Goal: Task Accomplishment & Management: Manage account settings

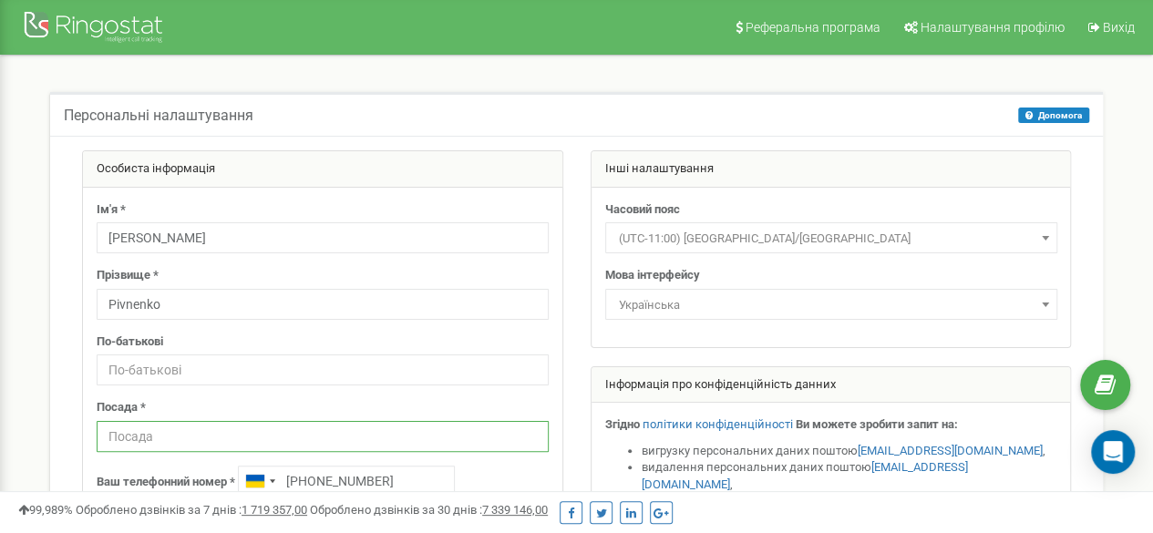
click at [249, 422] on input "text" at bounding box center [323, 436] width 452 height 31
type input "СЕО"
click at [711, 236] on span "(UTC-11:00) Pacific/Midway" at bounding box center [831, 239] width 439 height 26
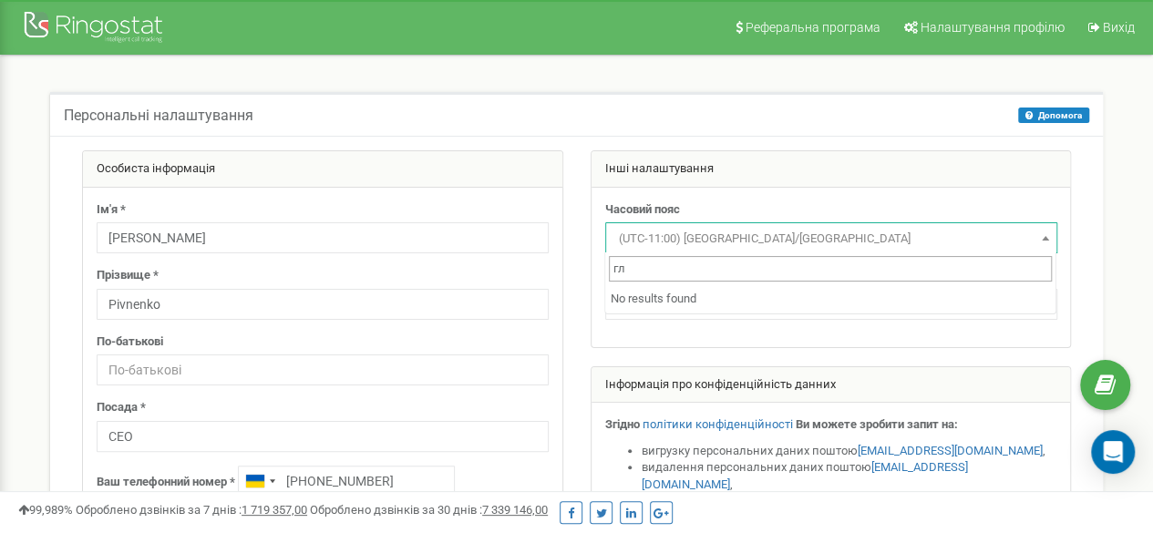
type input "г"
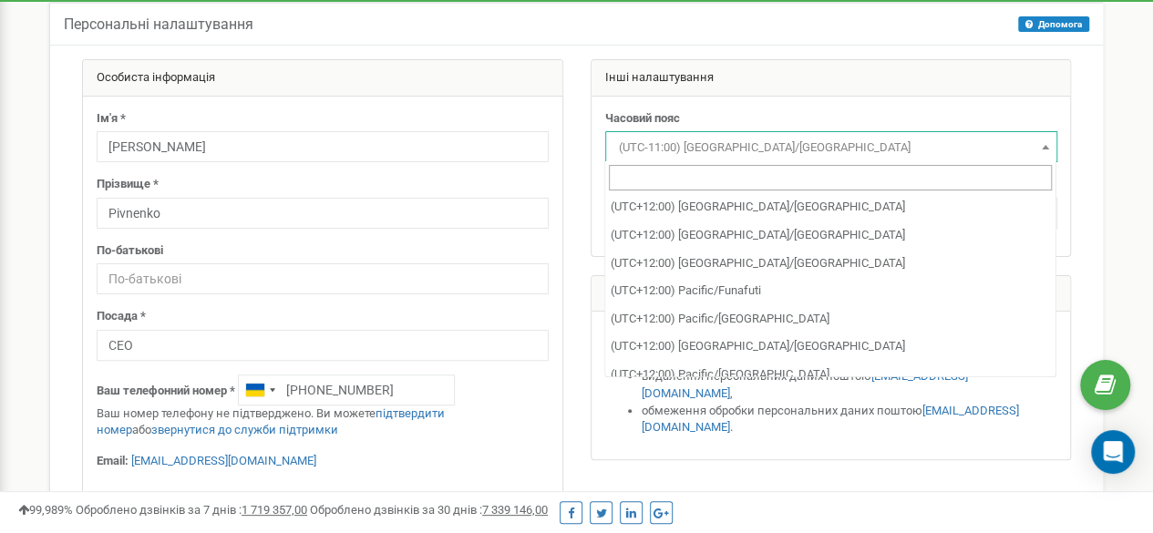
scroll to position [11464, 0]
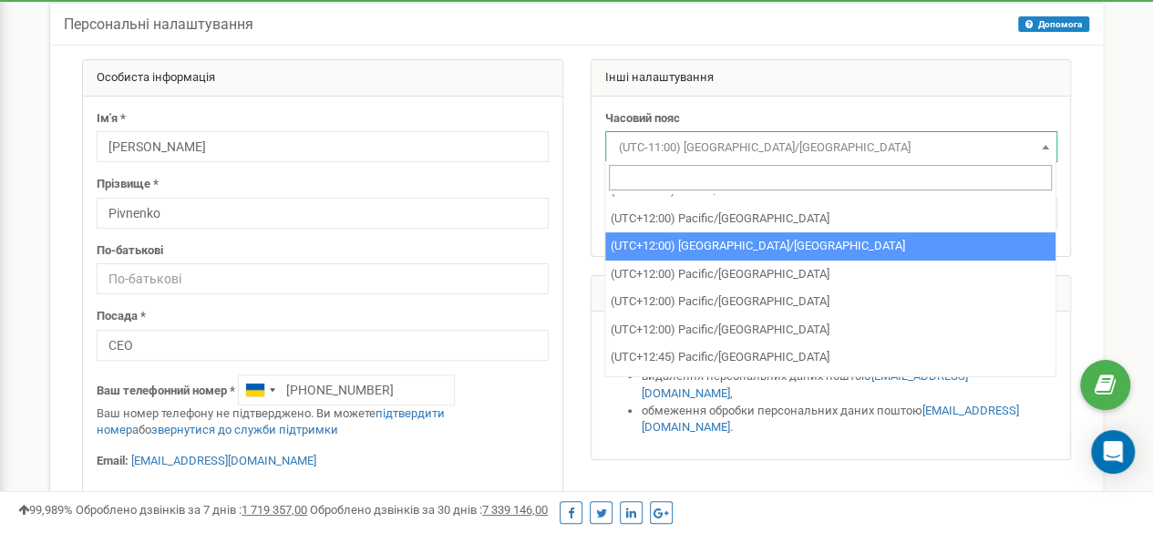
click at [810, 101] on div "Часовий пояс (UTC-11:00) Pacific/Midway (UTC-11:00) Pacific/Niue (UTC-11:00) Pa…" at bounding box center [832, 177] width 480 height 160
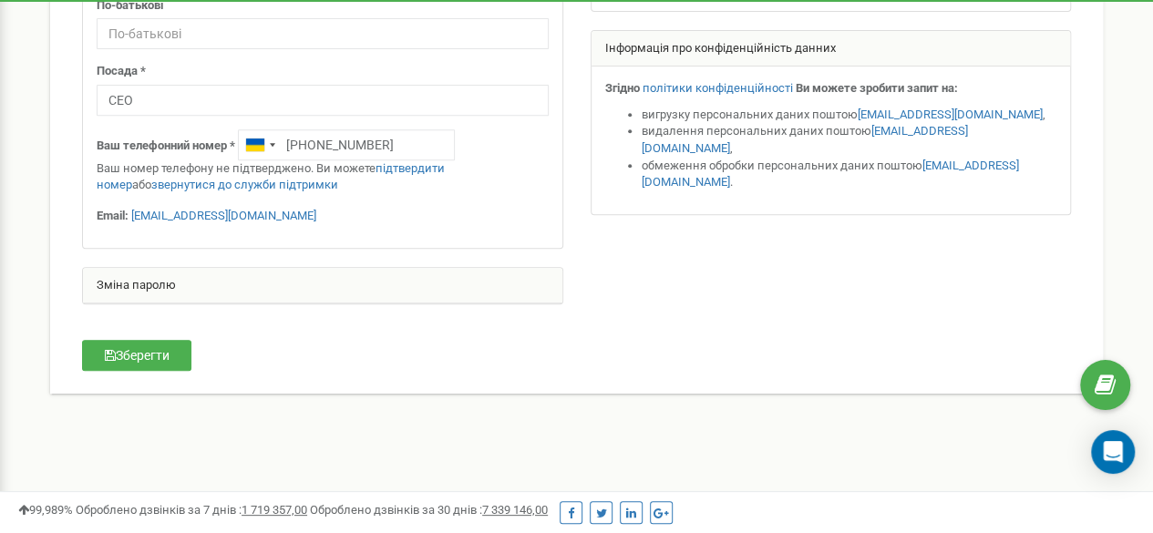
scroll to position [365, 0]
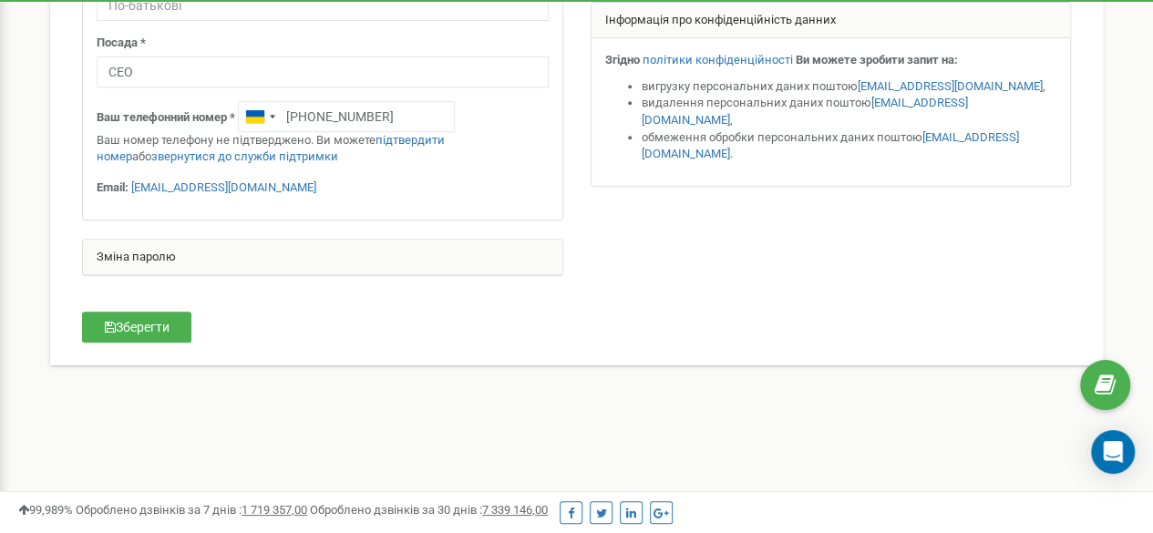
click at [198, 253] on div "Зміна паролю" at bounding box center [323, 258] width 480 height 36
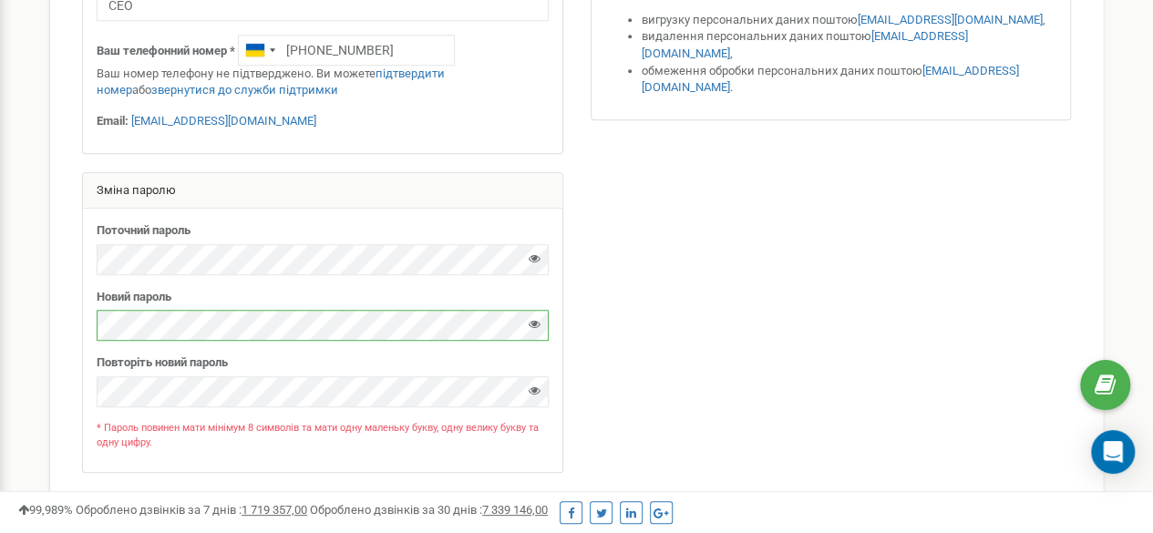
scroll to position [456, 0]
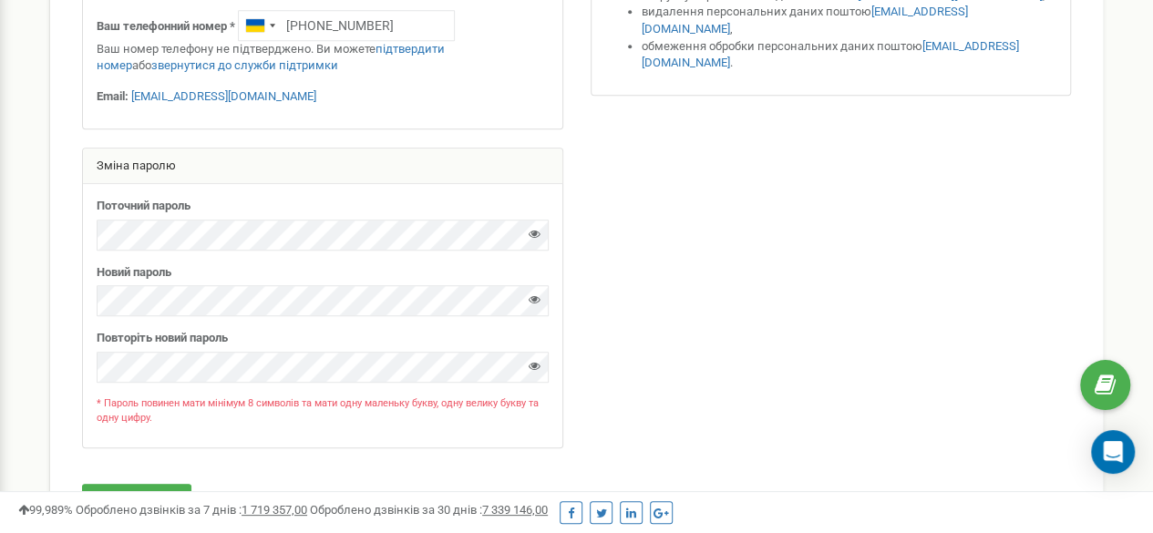
click at [532, 300] on icon at bounding box center [535, 300] width 12 height 12
click at [534, 229] on icon at bounding box center [535, 234] width 12 height 12
click at [531, 360] on icon at bounding box center [535, 366] width 12 height 12
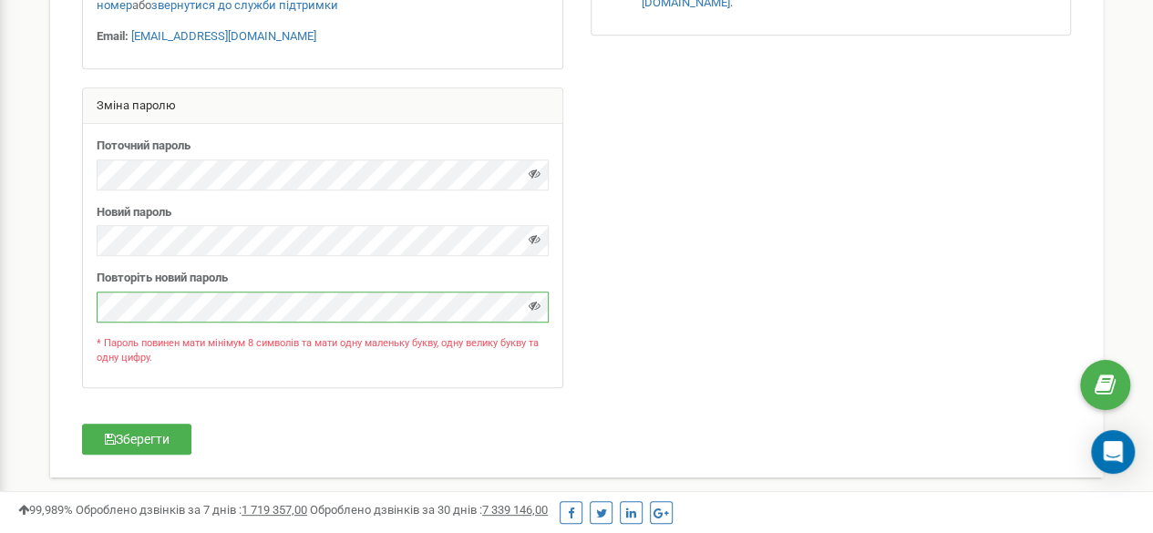
scroll to position [560, 0]
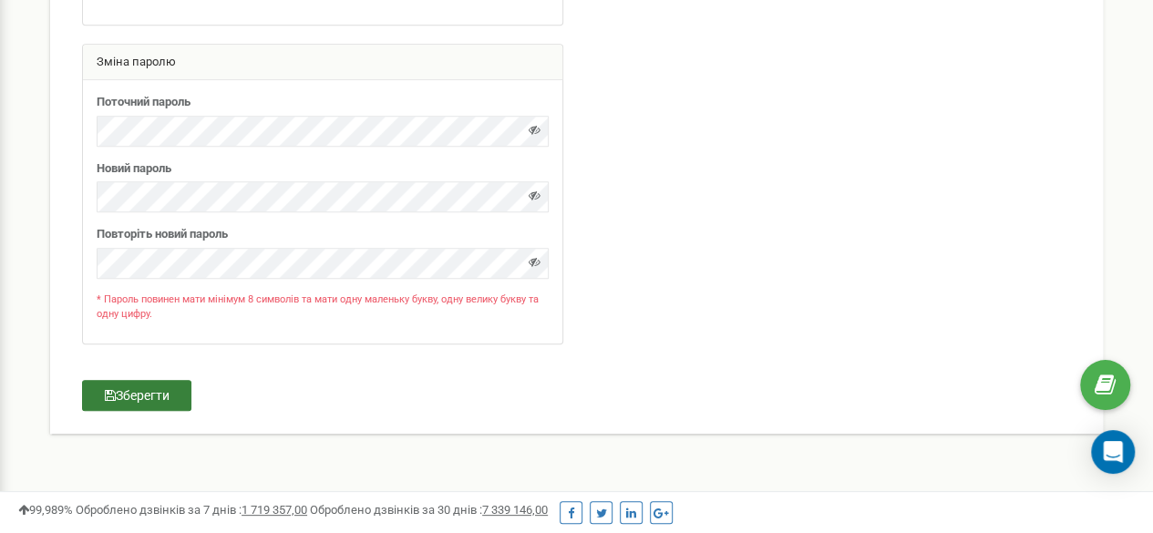
click at [165, 395] on button "Зберегти" at bounding box center [136, 395] width 109 height 31
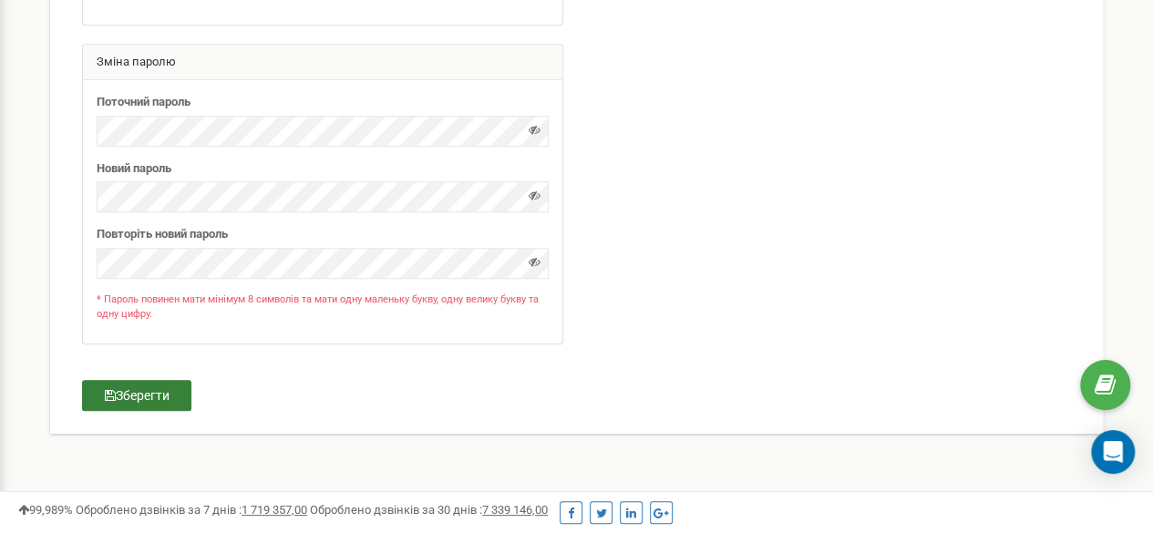
click at [168, 397] on button "Зберегти" at bounding box center [136, 395] width 109 height 31
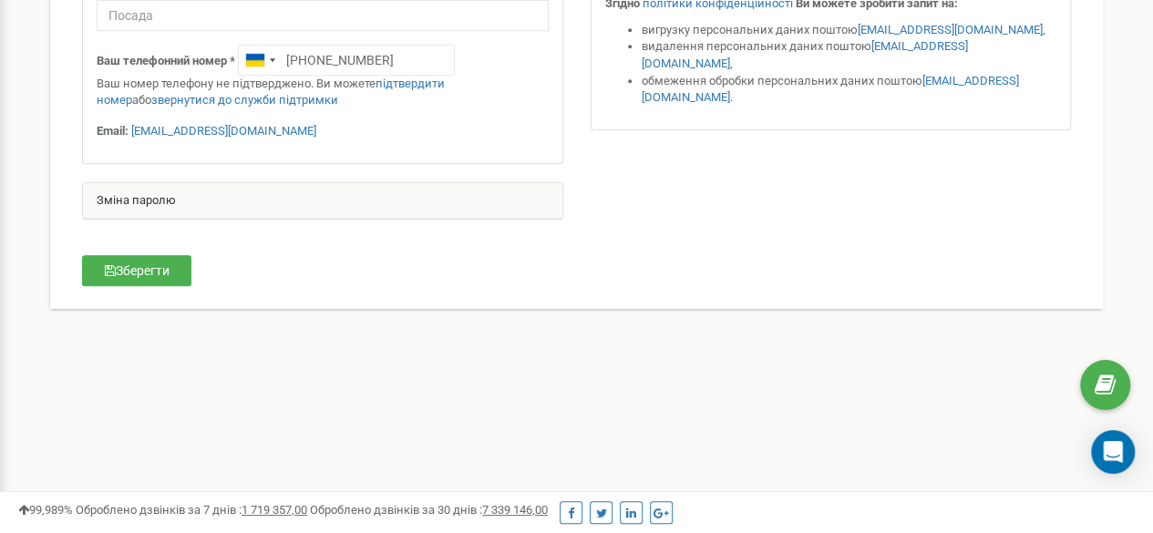
scroll to position [356, 0]
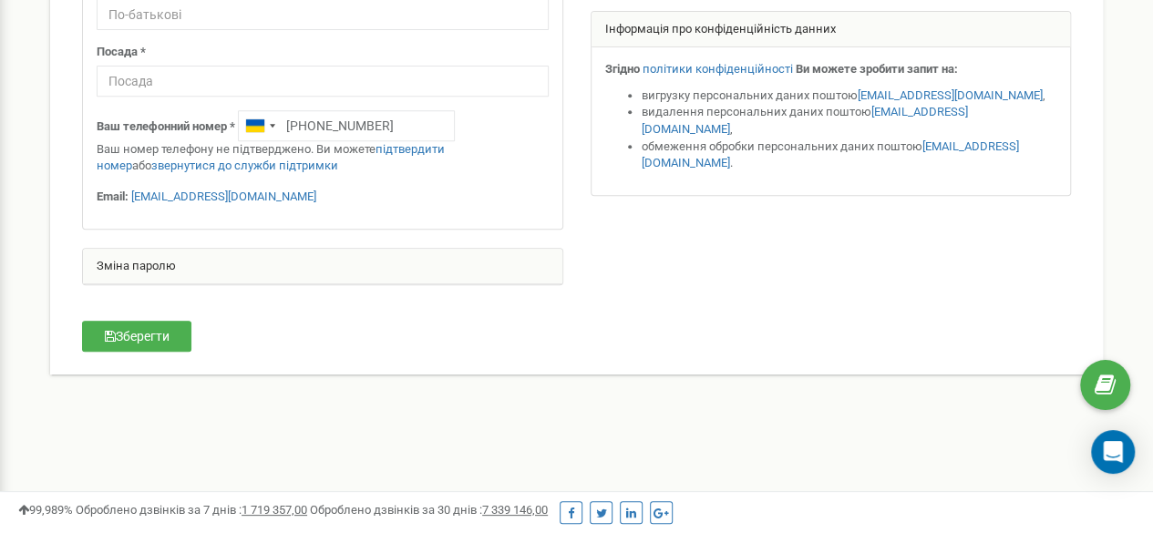
click at [228, 271] on div "Зміна паролю" at bounding box center [323, 267] width 480 height 36
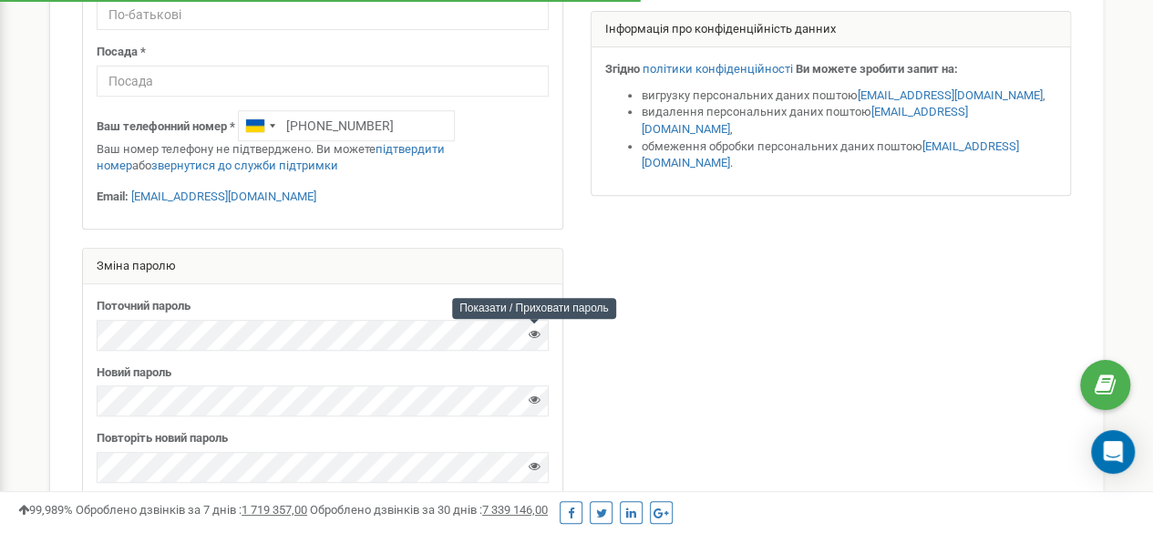
click at [533, 332] on icon at bounding box center [535, 334] width 12 height 12
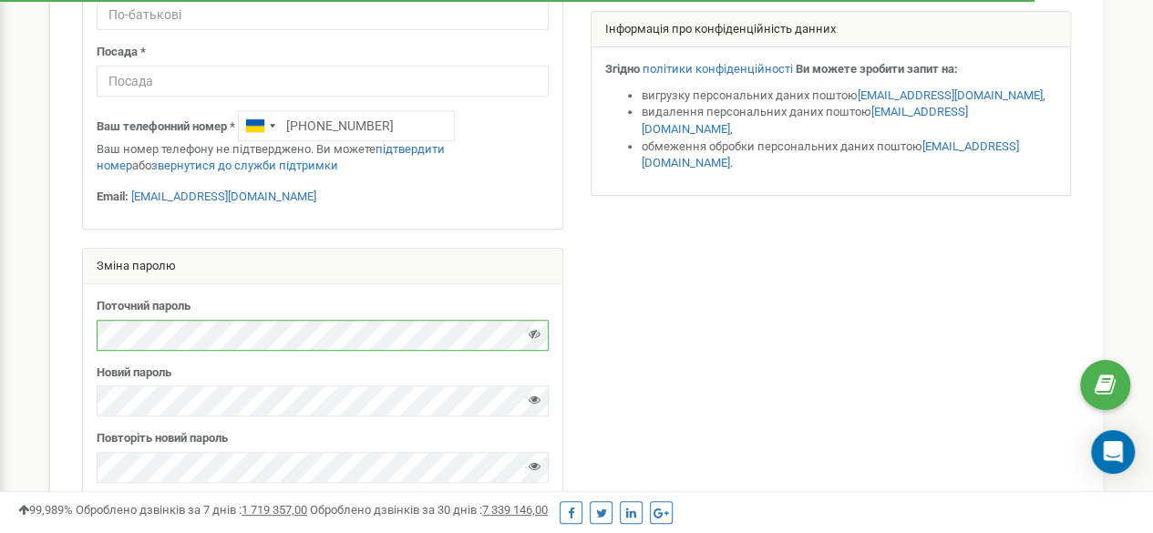
click at [54, 332] on div "Особиста інформація Ім'я * Andrew Прізвище * Pivnenko По-батькові Посада * +380…" at bounding box center [576, 209] width 1053 height 858
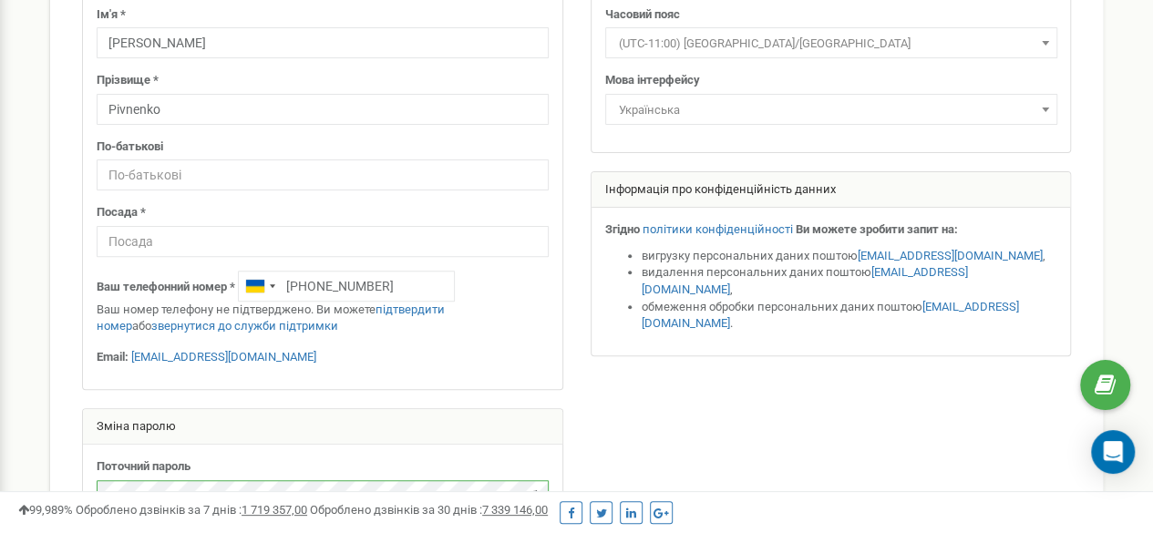
scroll to position [0, 0]
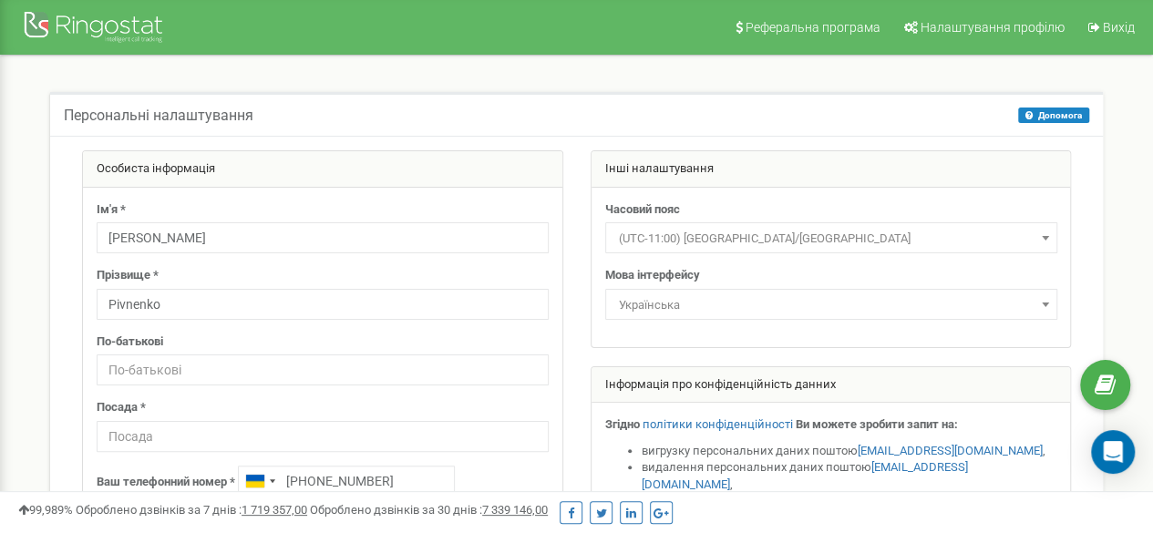
click at [687, 157] on div "Інші налаштування" at bounding box center [832, 169] width 480 height 36
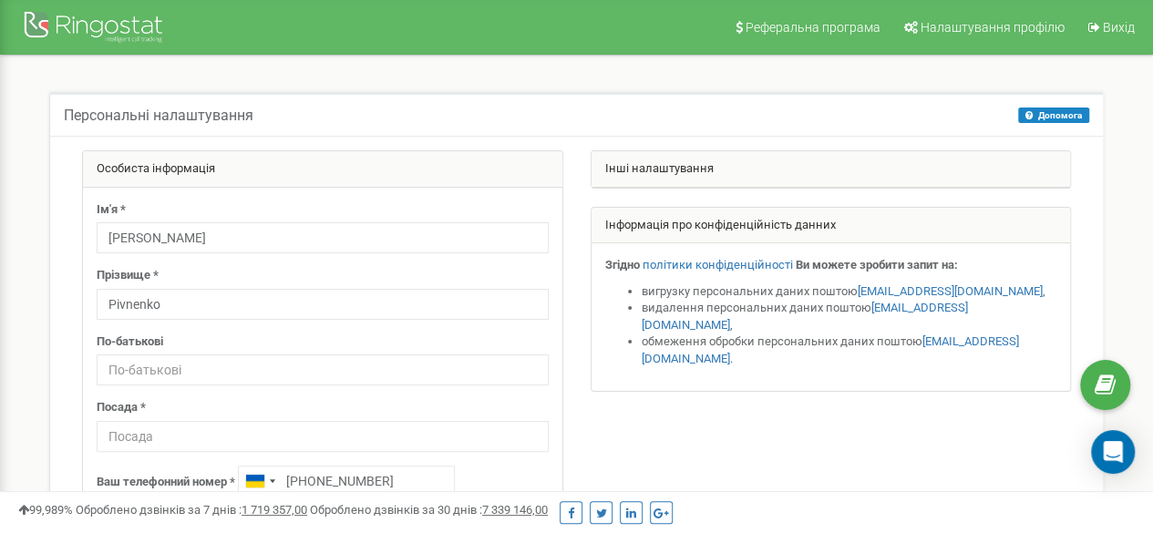
click at [766, 163] on div "Інші налаштування" at bounding box center [832, 169] width 480 height 36
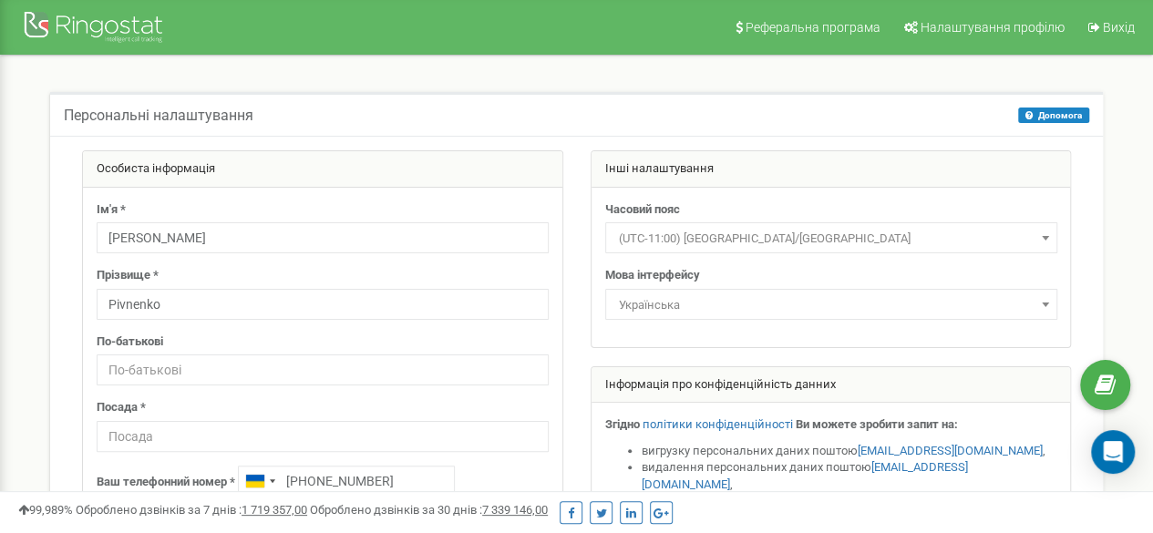
click at [766, 163] on div "Інші налаштування" at bounding box center [832, 169] width 480 height 36
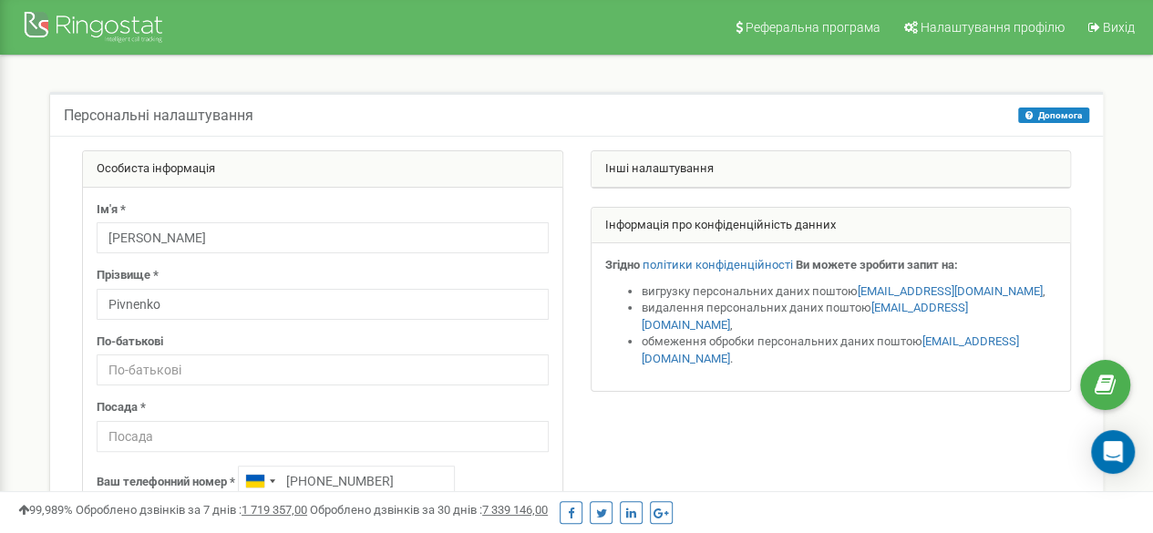
click at [766, 163] on div "Інші налаштування" at bounding box center [832, 169] width 480 height 36
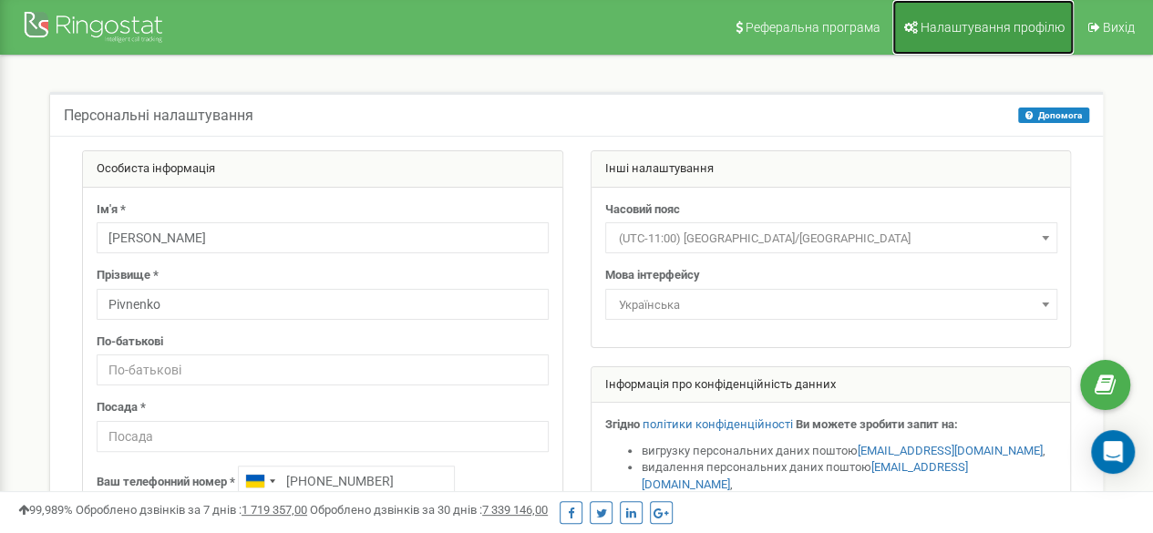
click at [999, 31] on span "Налаштування профілю" at bounding box center [993, 27] width 144 height 15
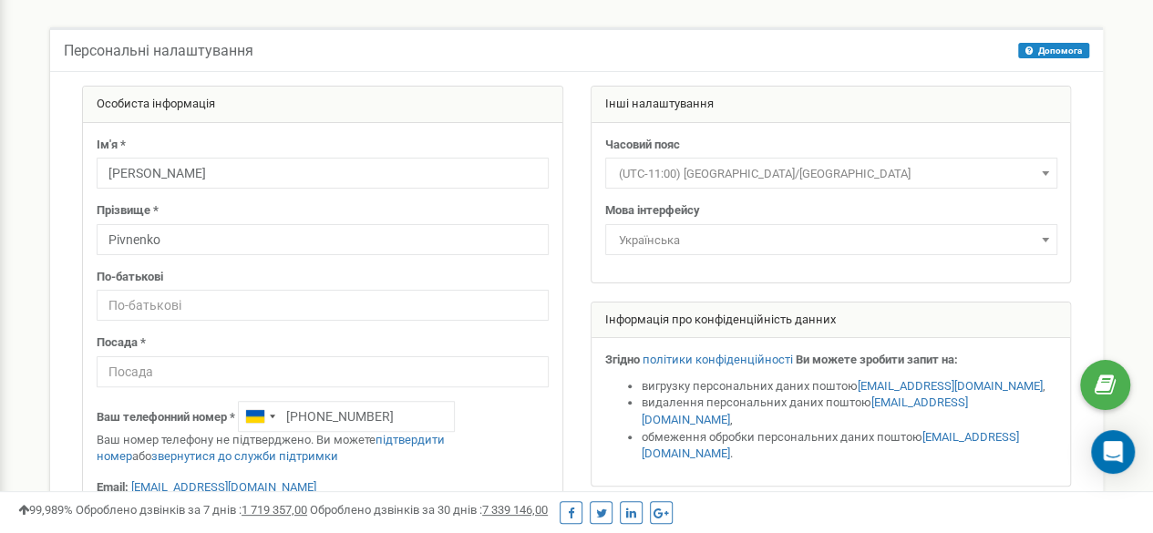
scroll to position [91, 0]
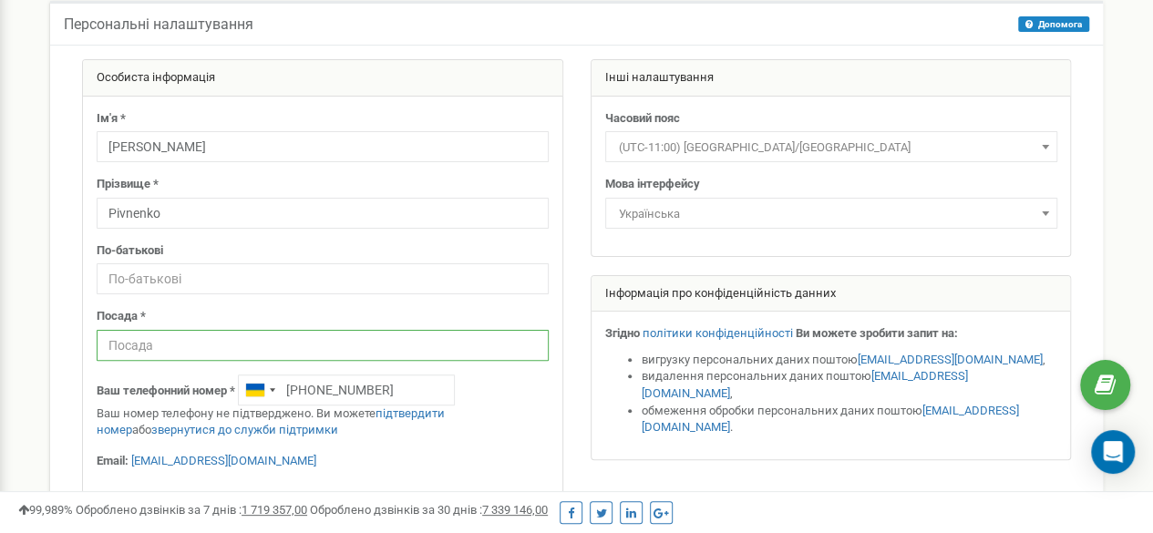
click at [203, 350] on input "text" at bounding box center [323, 345] width 452 height 31
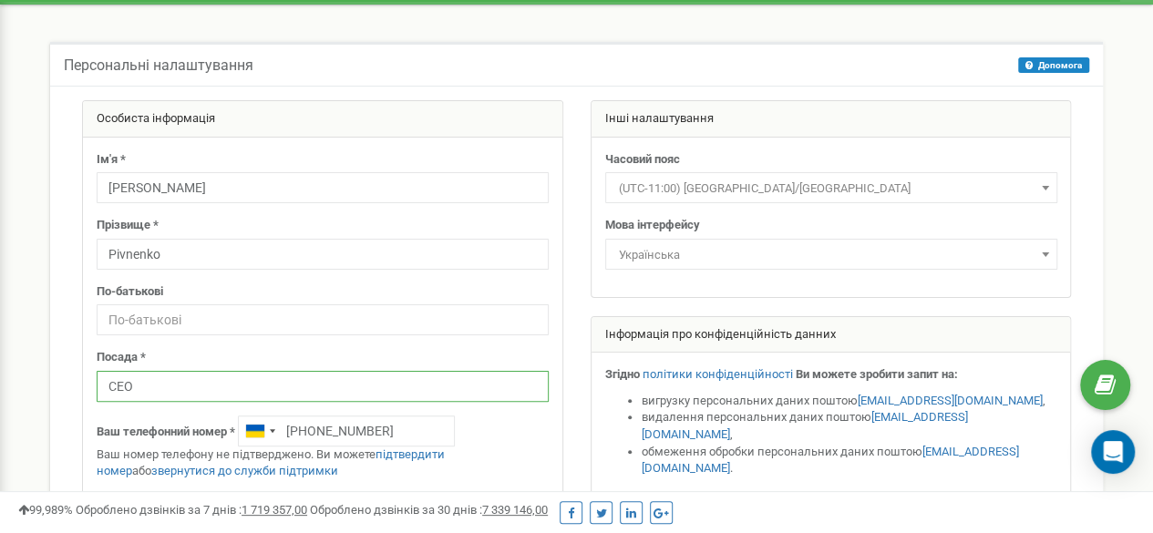
scroll to position [0, 0]
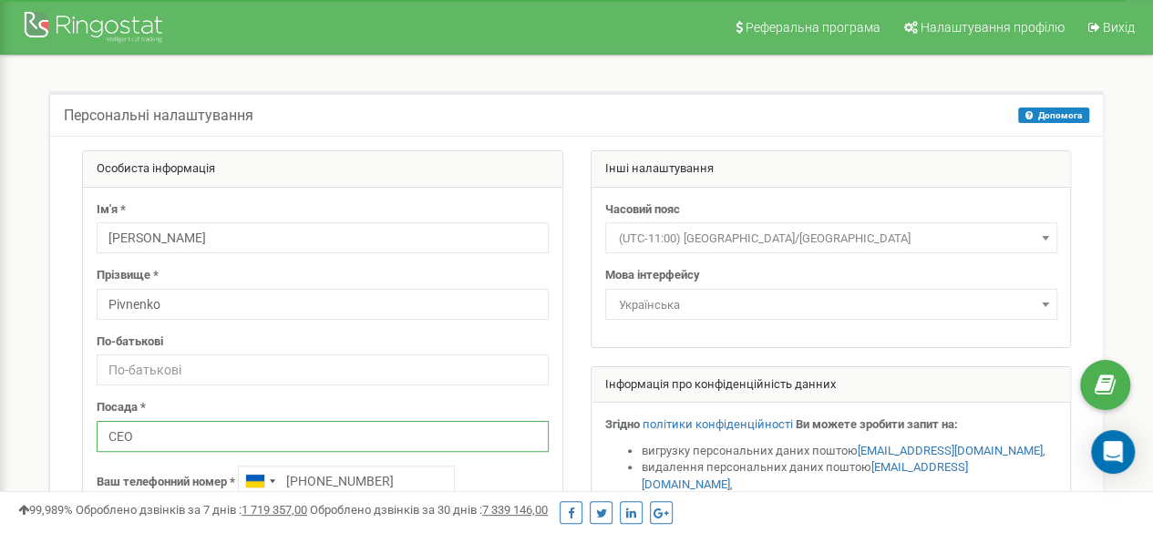
type input "СЕО"
click at [176, 253] on div "Ім'я * Andrew Прізвище * Pivnenko По-батькові Посада * СЕО Ваш телефонний номер…" at bounding box center [323, 386] width 480 height 397
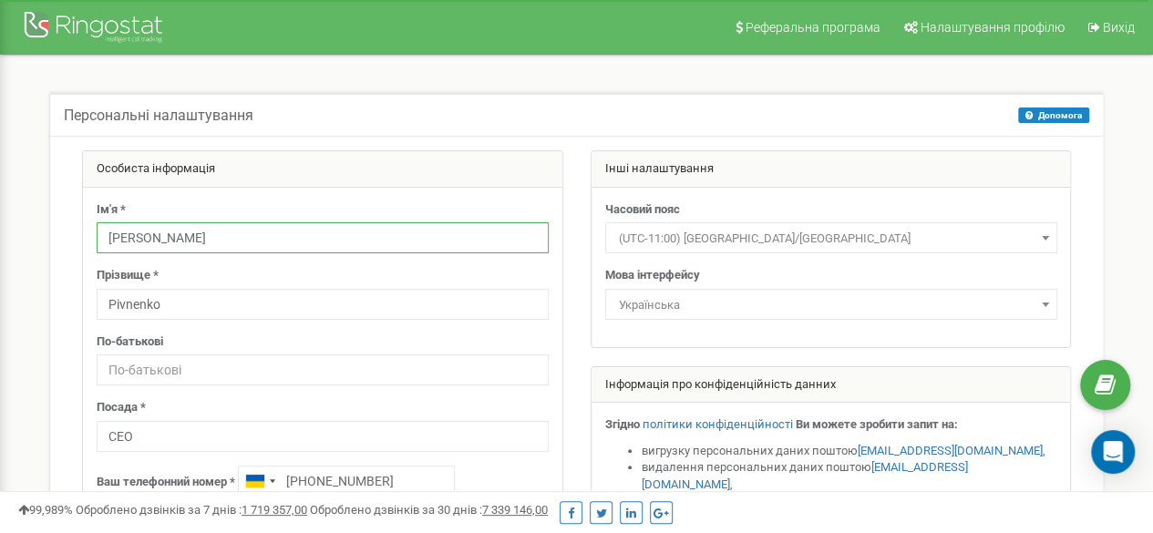
drag, startPoint x: 170, startPoint y: 240, endPoint x: 183, endPoint y: 234, distance: 13.9
click at [183, 234] on input "[PERSON_NAME]" at bounding box center [323, 237] width 452 height 31
click at [191, 201] on div "Ім'я * Andrew" at bounding box center [323, 227] width 452 height 53
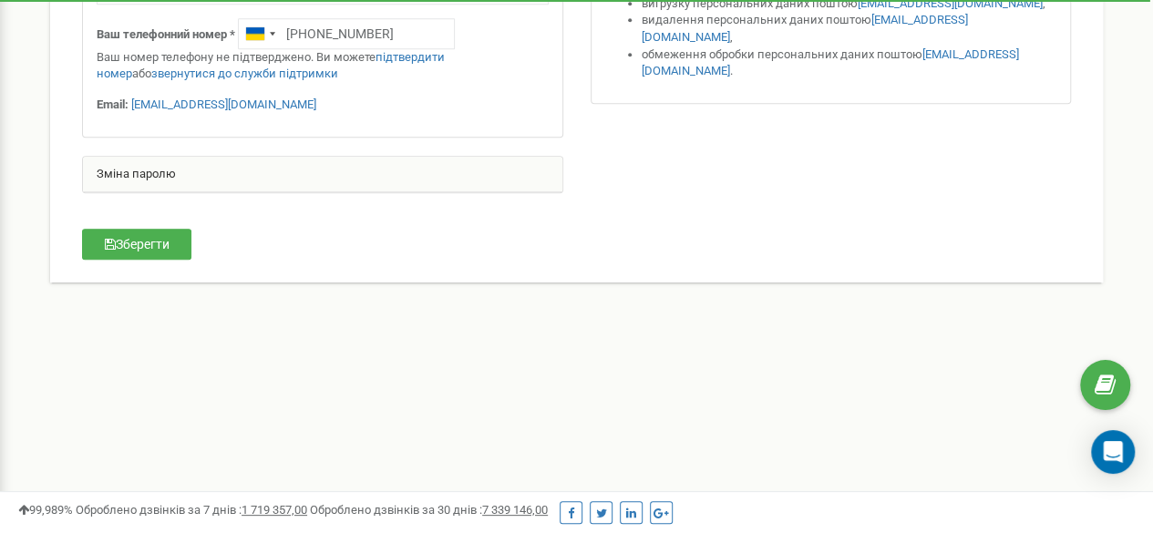
scroll to position [456, 0]
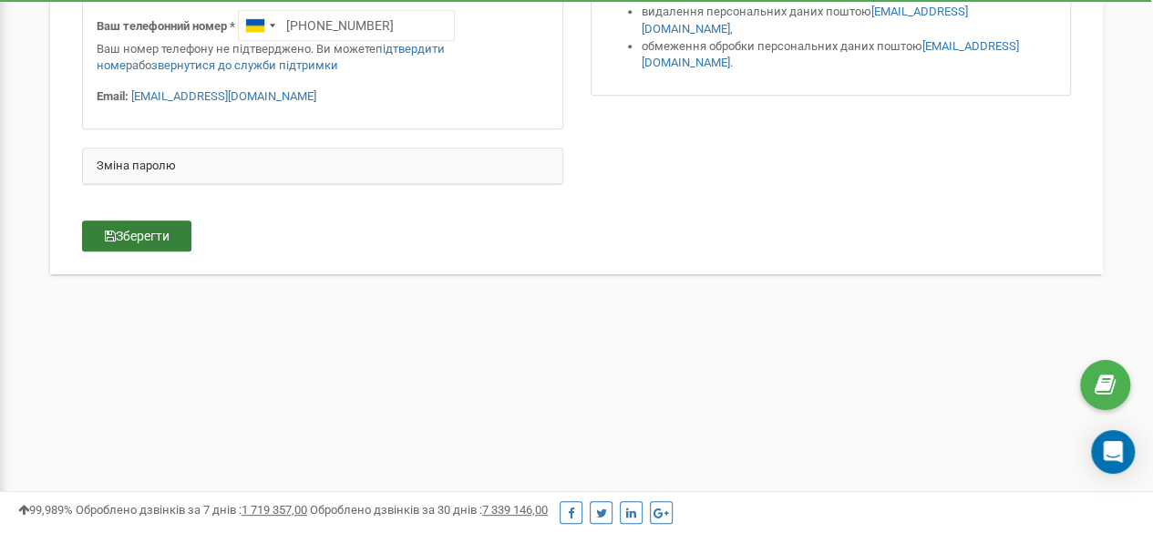
click at [157, 239] on button "Зберегти" at bounding box center [136, 236] width 109 height 31
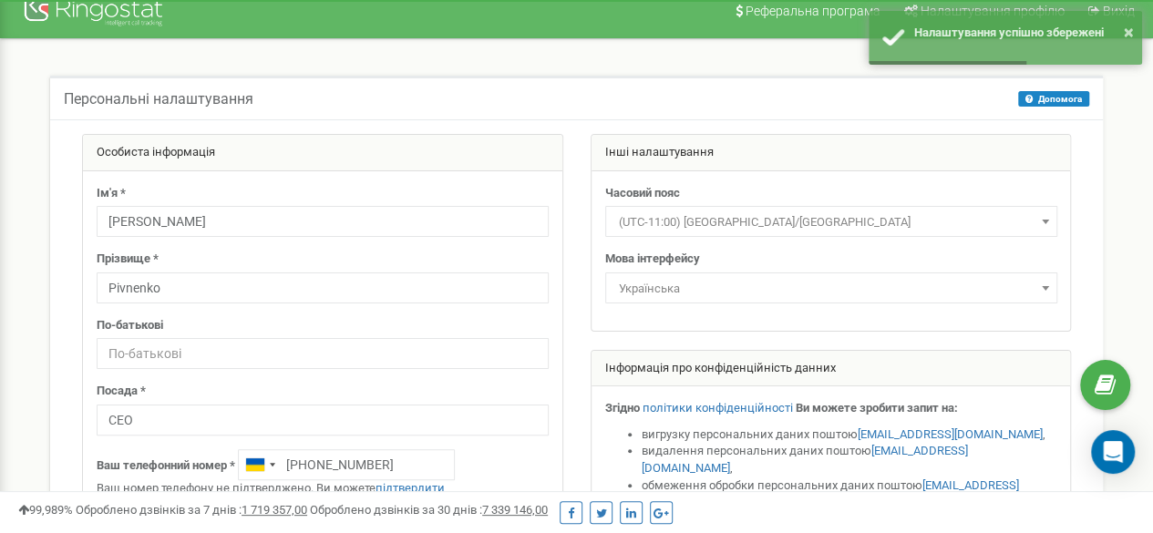
scroll to position [0, 0]
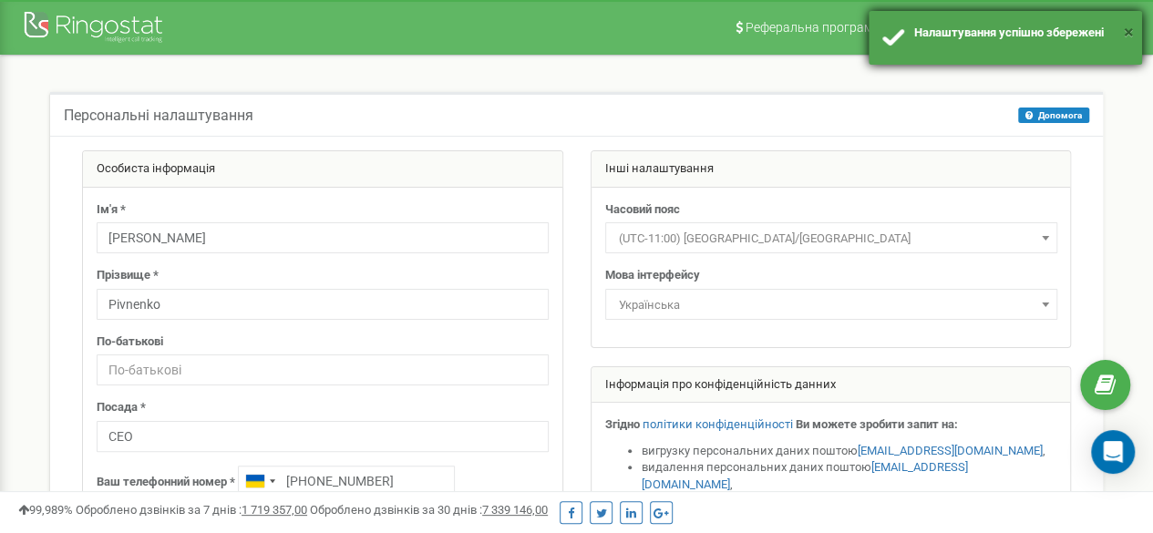
click at [1129, 38] on button "×" at bounding box center [1129, 32] width 10 height 26
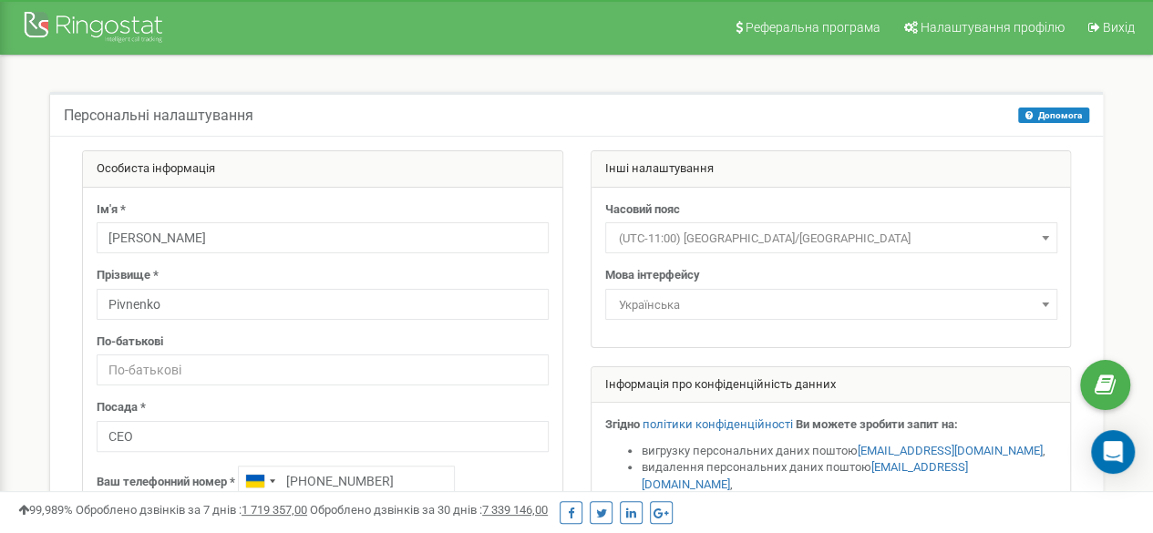
click at [404, 83] on div "Персональні налаштування Допомога Допомога На цій сторінці ви можете відредагув…" at bounding box center [577, 423] width 1126 height 734
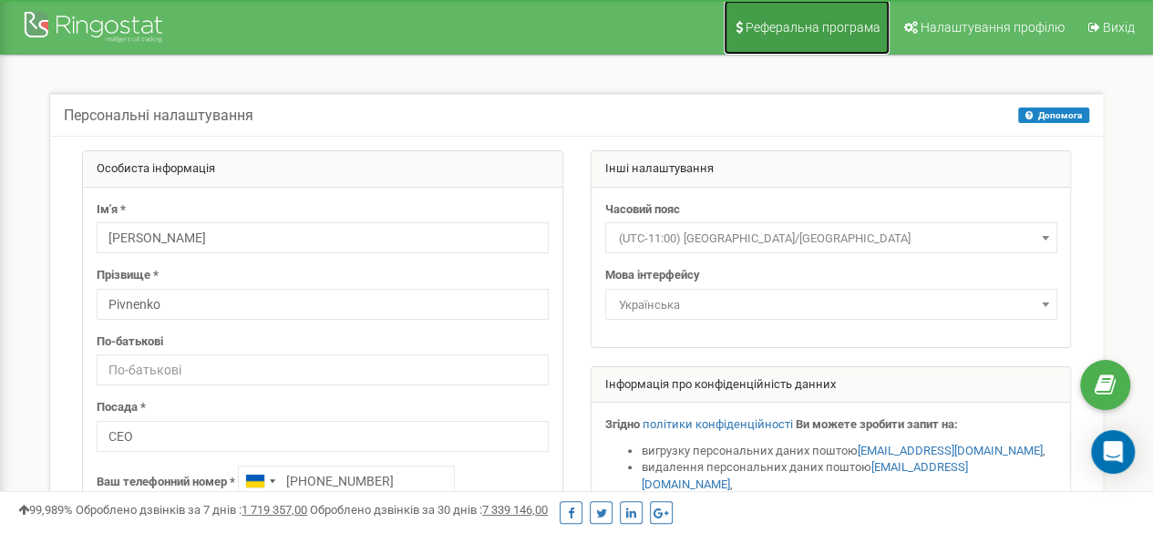
click at [872, 34] on span "Реферальна програма" at bounding box center [813, 27] width 135 height 15
